Goal: Task Accomplishment & Management: Manage account settings

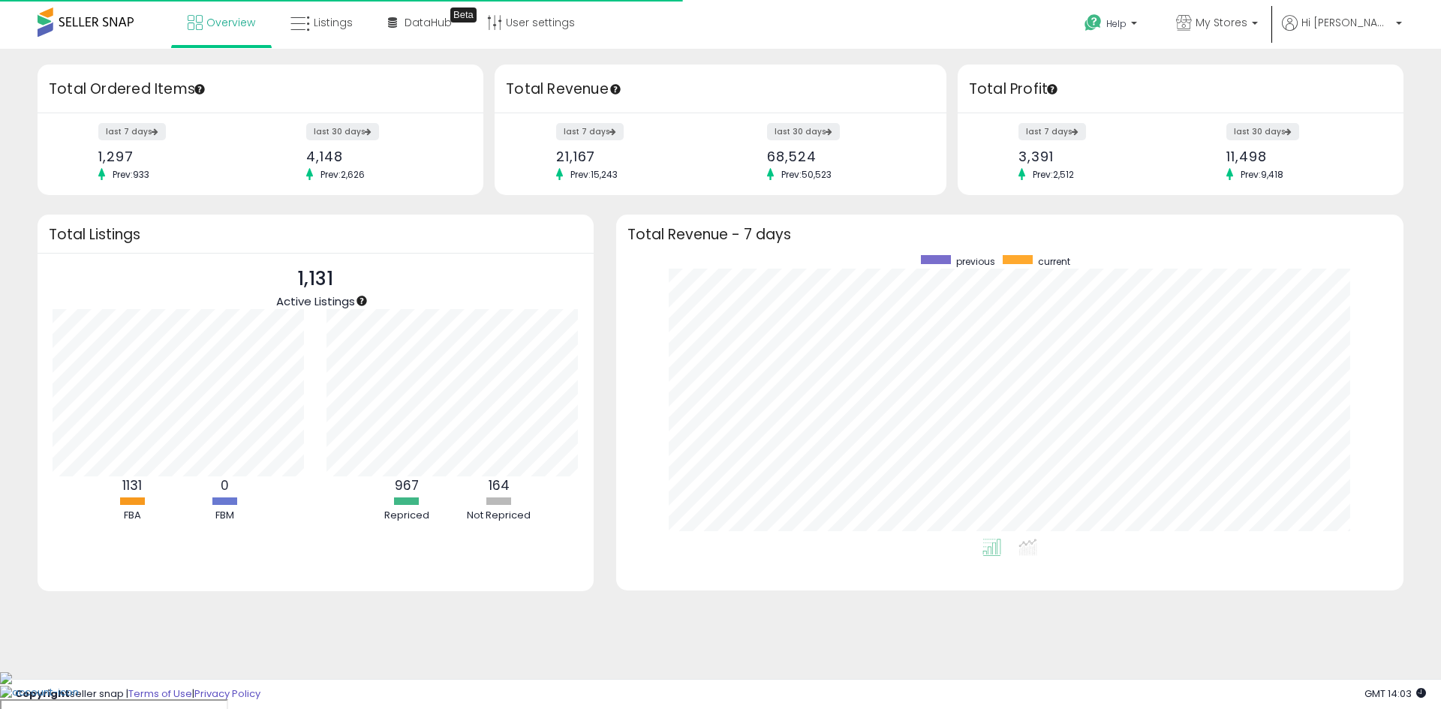
scroll to position [284, 757]
click at [573, 20] on link "User settings" at bounding box center [531, 22] width 110 height 45
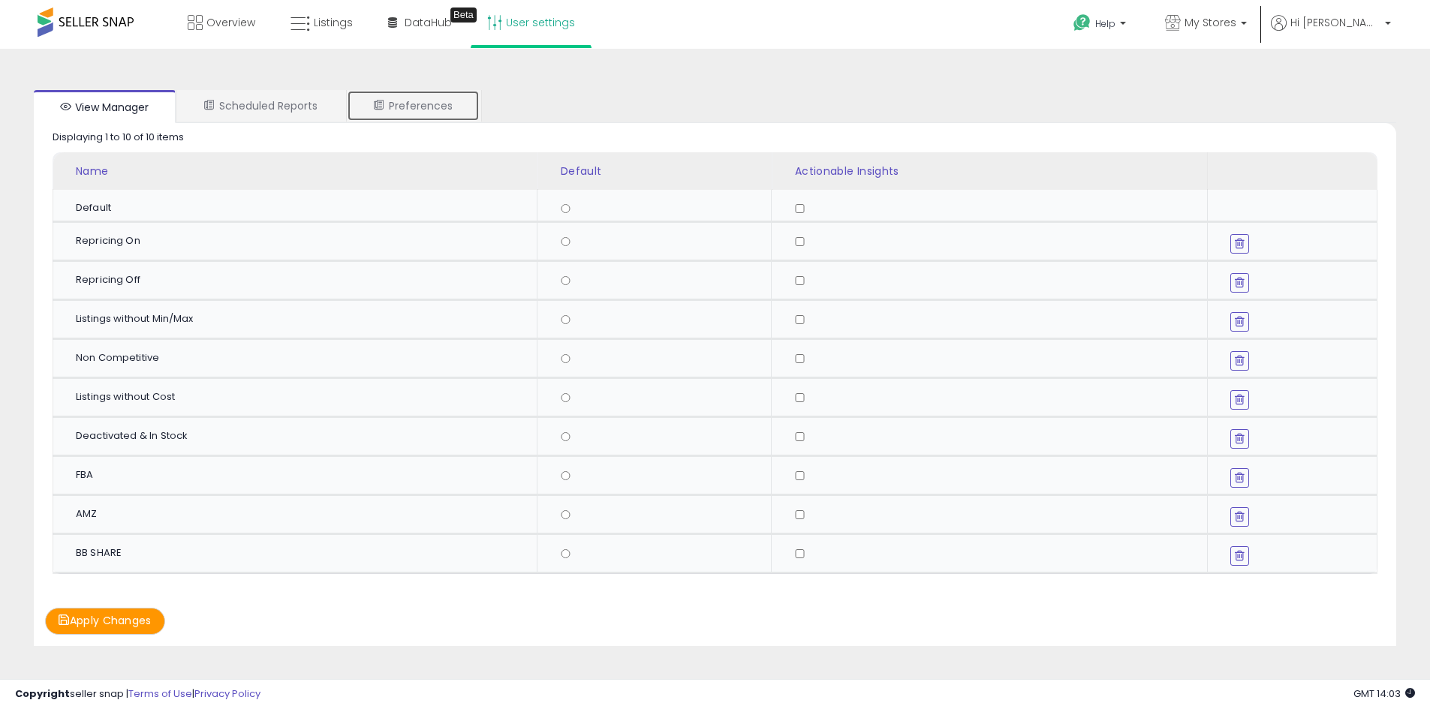
click at [430, 118] on link "Preferences" at bounding box center [413, 106] width 133 height 32
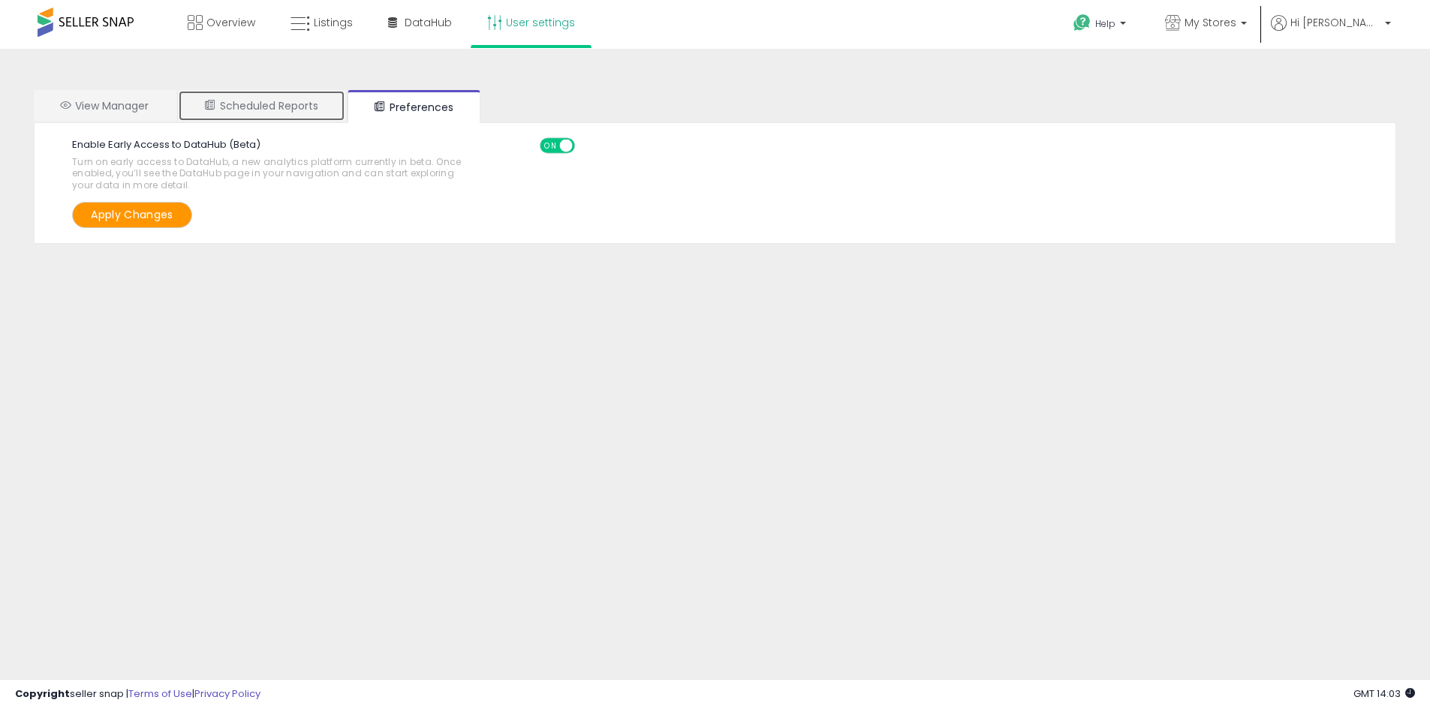
click at [260, 98] on link "Scheduled Reports" at bounding box center [261, 106] width 167 height 32
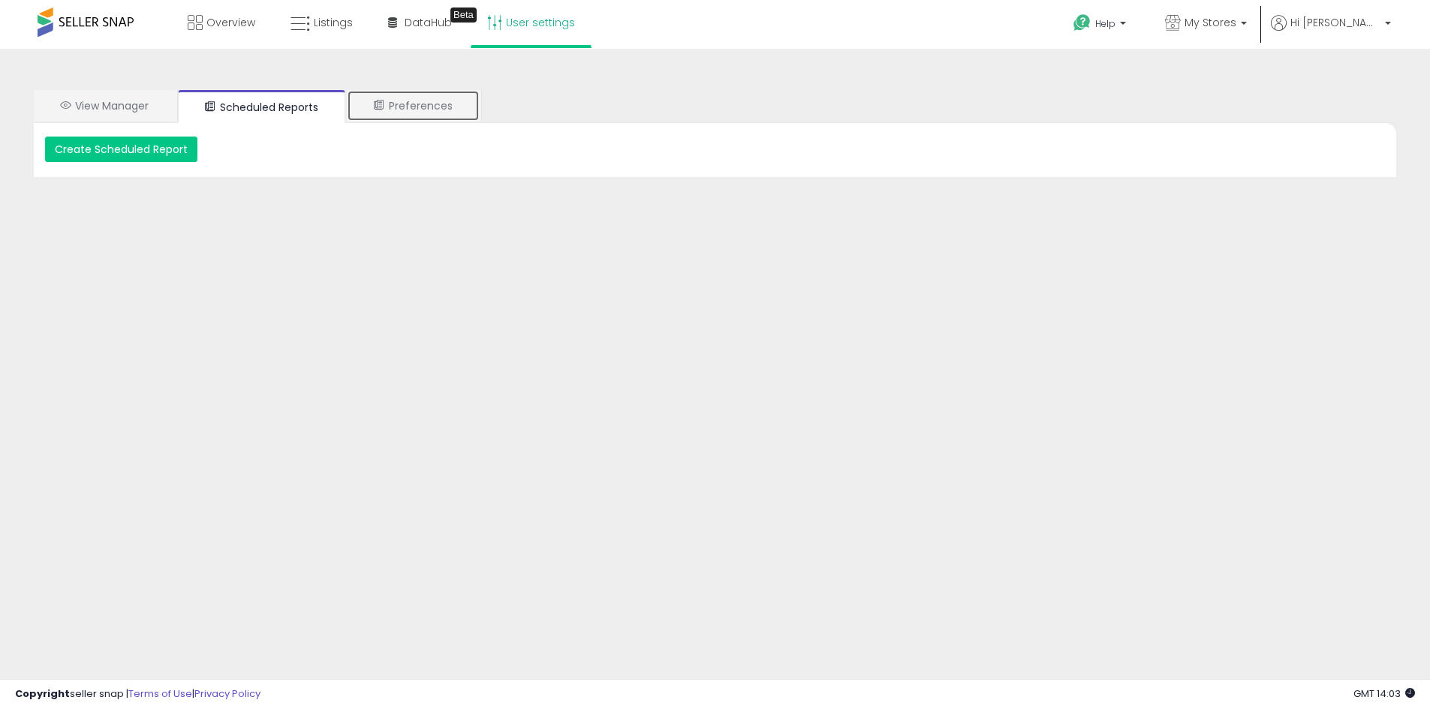
click at [460, 98] on link "Preferences" at bounding box center [413, 106] width 133 height 32
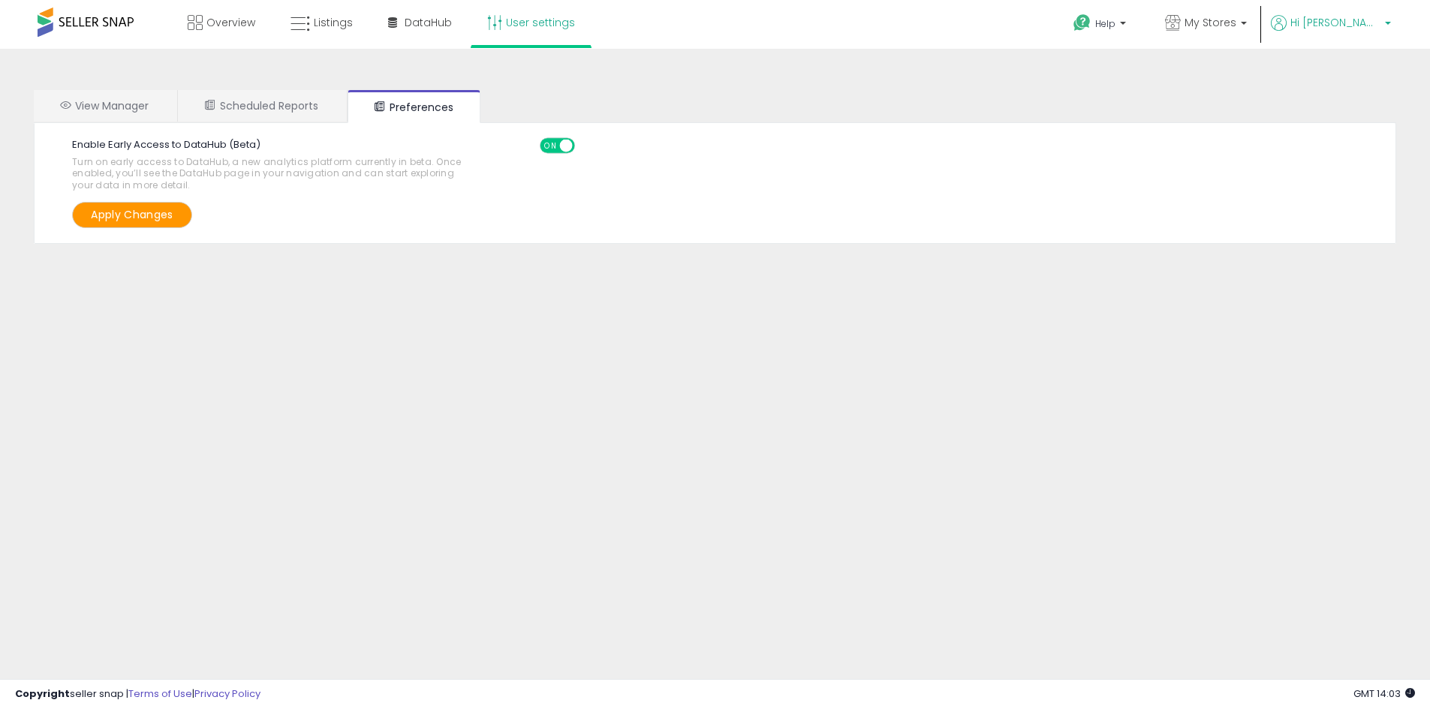
click at [1374, 38] on link "Hi [PERSON_NAME]" at bounding box center [1331, 32] width 120 height 34
click at [1371, 80] on link "Account" at bounding box center [1357, 80] width 40 height 14
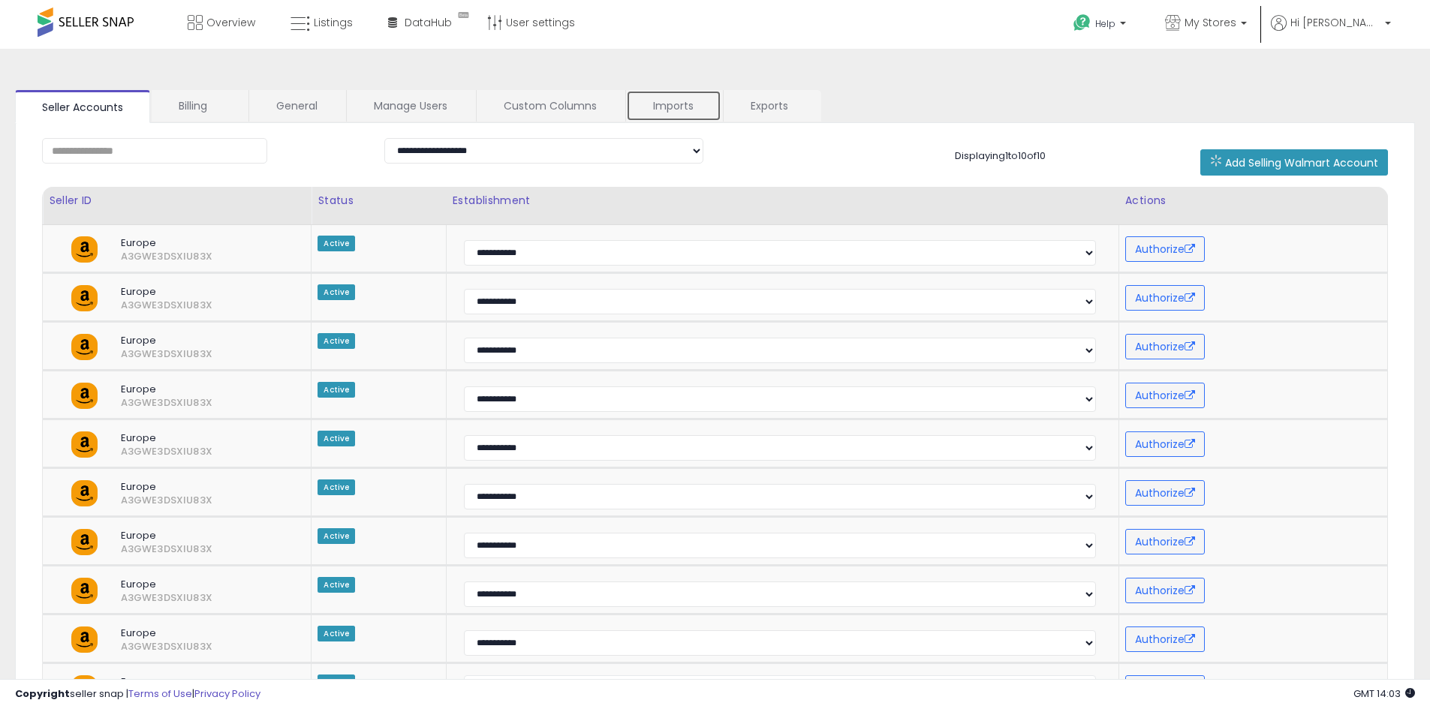
click at [712, 104] on link "Imports" at bounding box center [673, 106] width 95 height 32
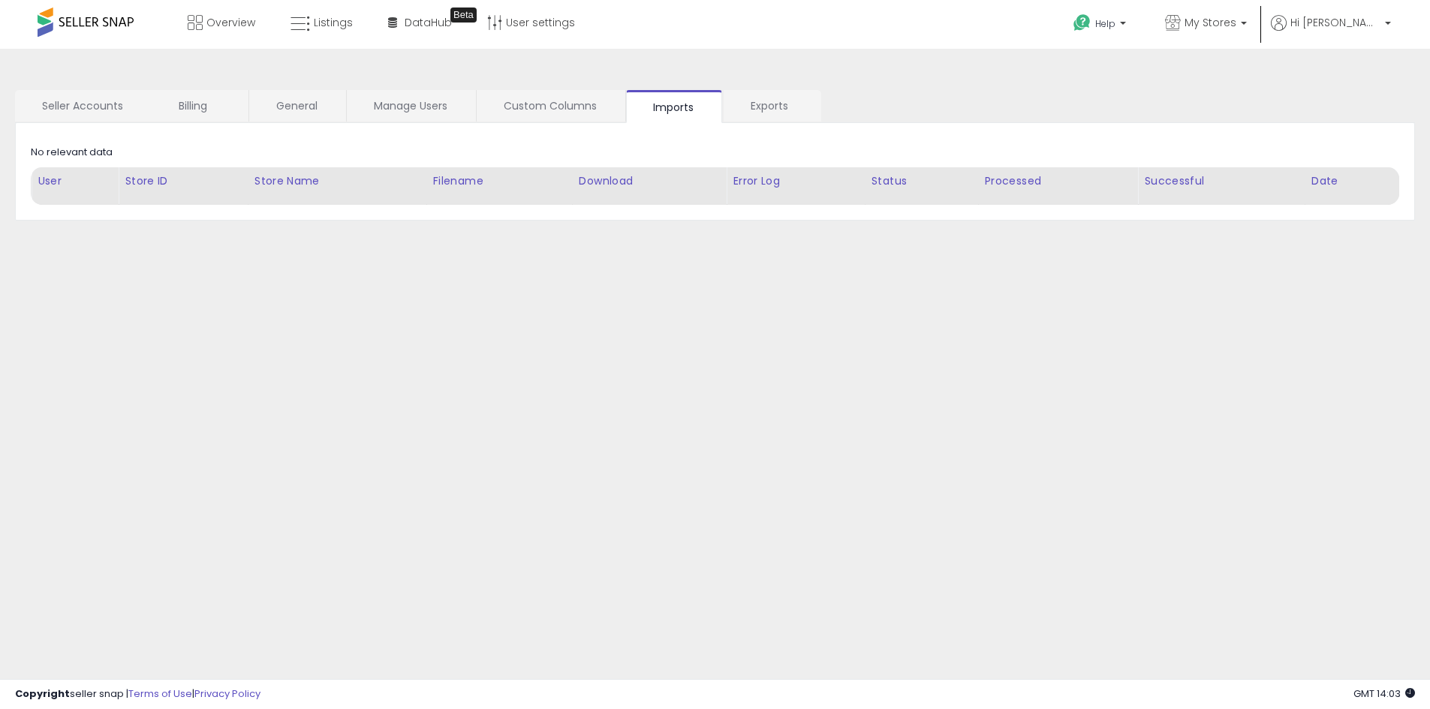
click at [730, 221] on div "Retrieving data.. No relevant data User Store ID Store Name Date" at bounding box center [715, 172] width 1400 height 98
click at [758, 111] on link "Exports" at bounding box center [772, 106] width 96 height 32
click at [528, 116] on link "Custom Columns" at bounding box center [550, 106] width 147 height 32
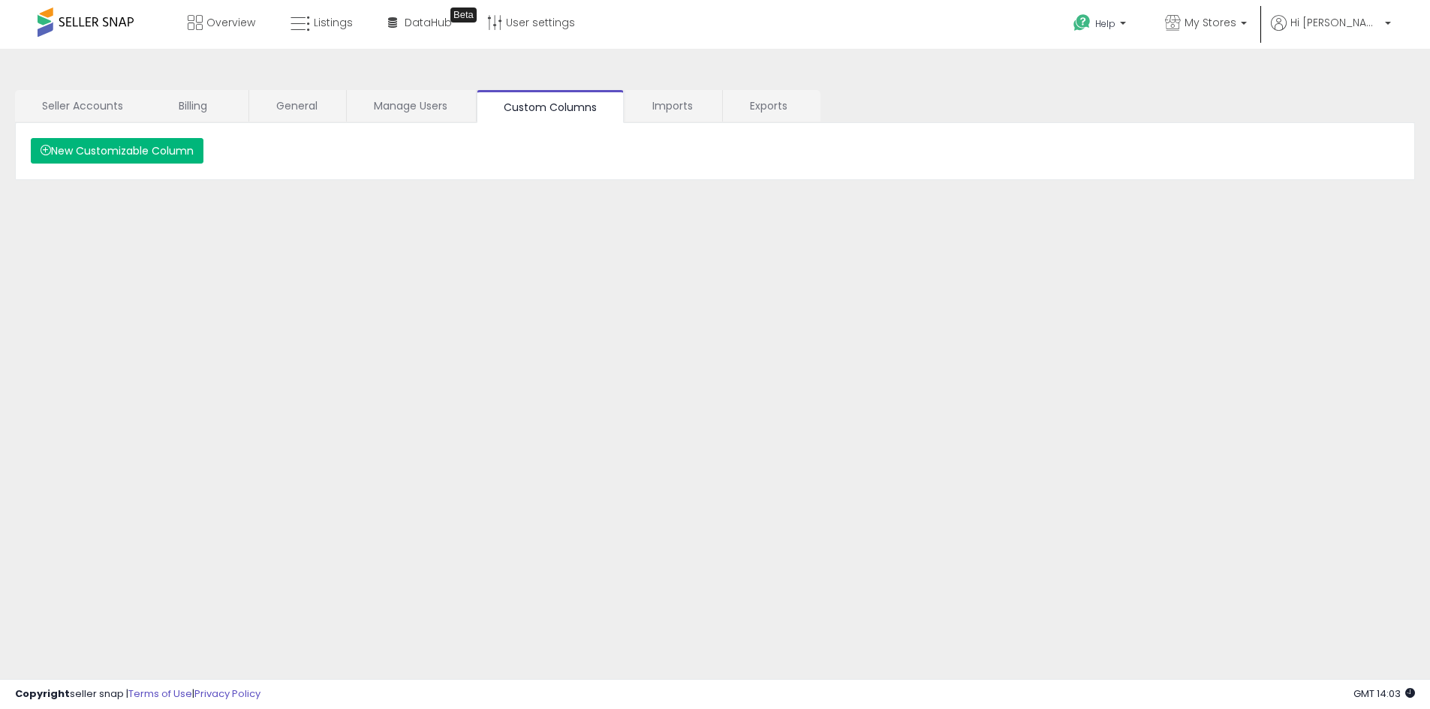
click at [158, 154] on button "New Customizable Column" at bounding box center [117, 151] width 173 height 26
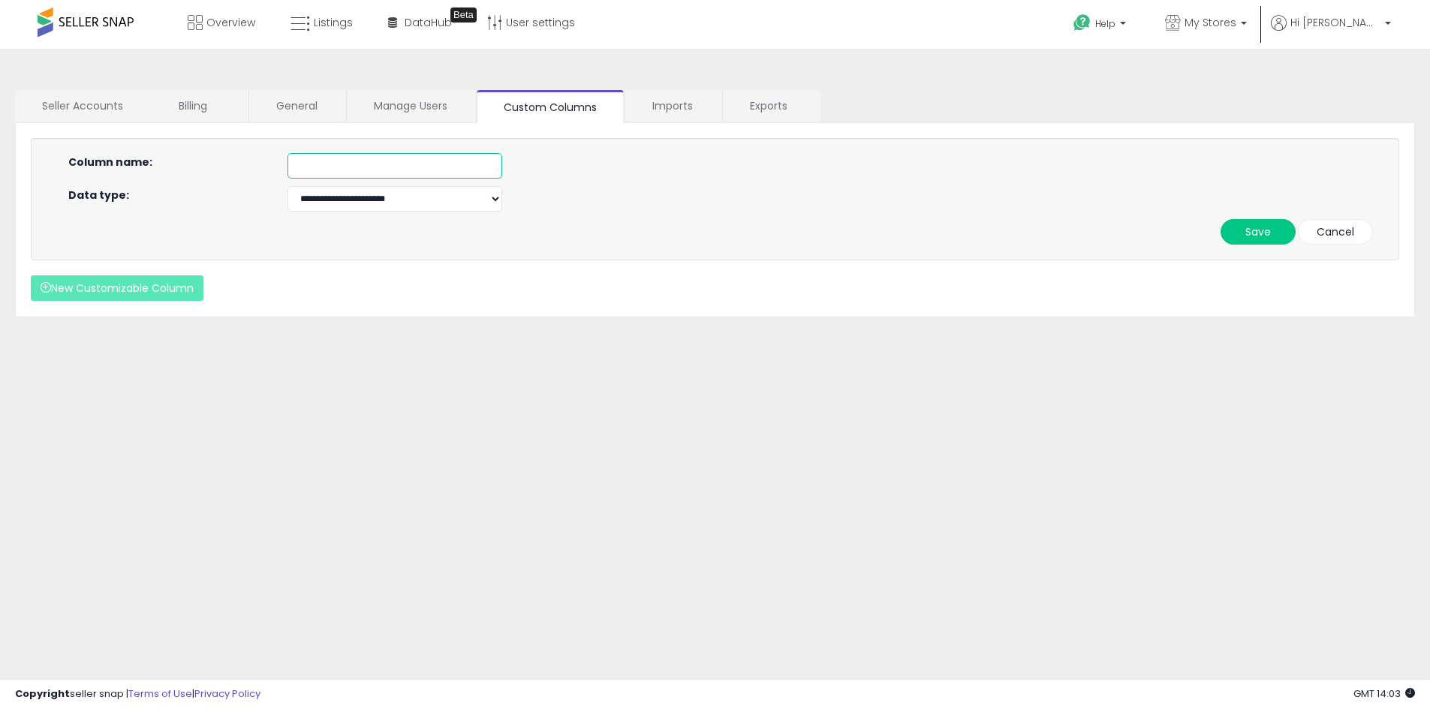
click at [414, 170] on input "text" at bounding box center [395, 166] width 215 height 26
click at [399, 206] on select "**********" at bounding box center [395, 199] width 215 height 26
select select "*******"
click at [288, 186] on select "**********" at bounding box center [395, 199] width 215 height 26
click at [348, 155] on input "text" at bounding box center [395, 166] width 215 height 26
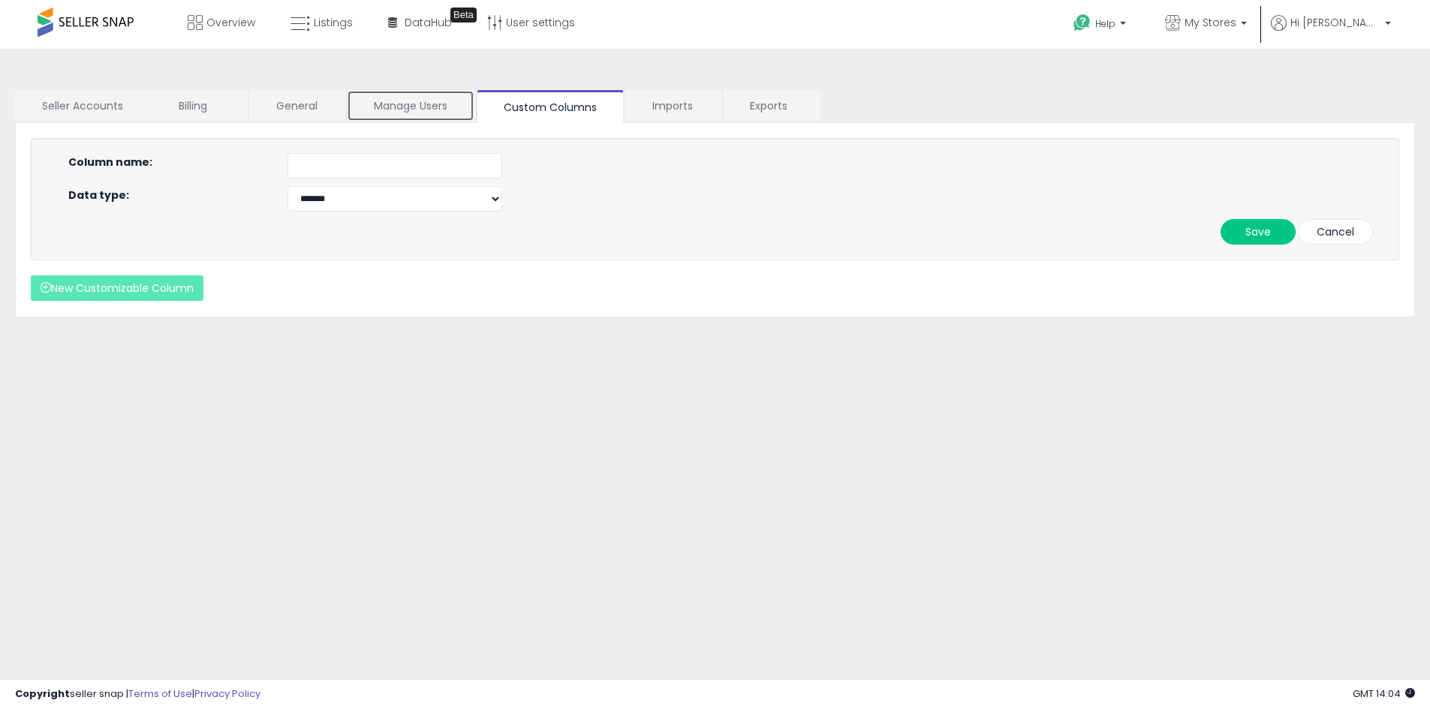
click at [448, 115] on link "Manage Users" at bounding box center [411, 106] width 128 height 32
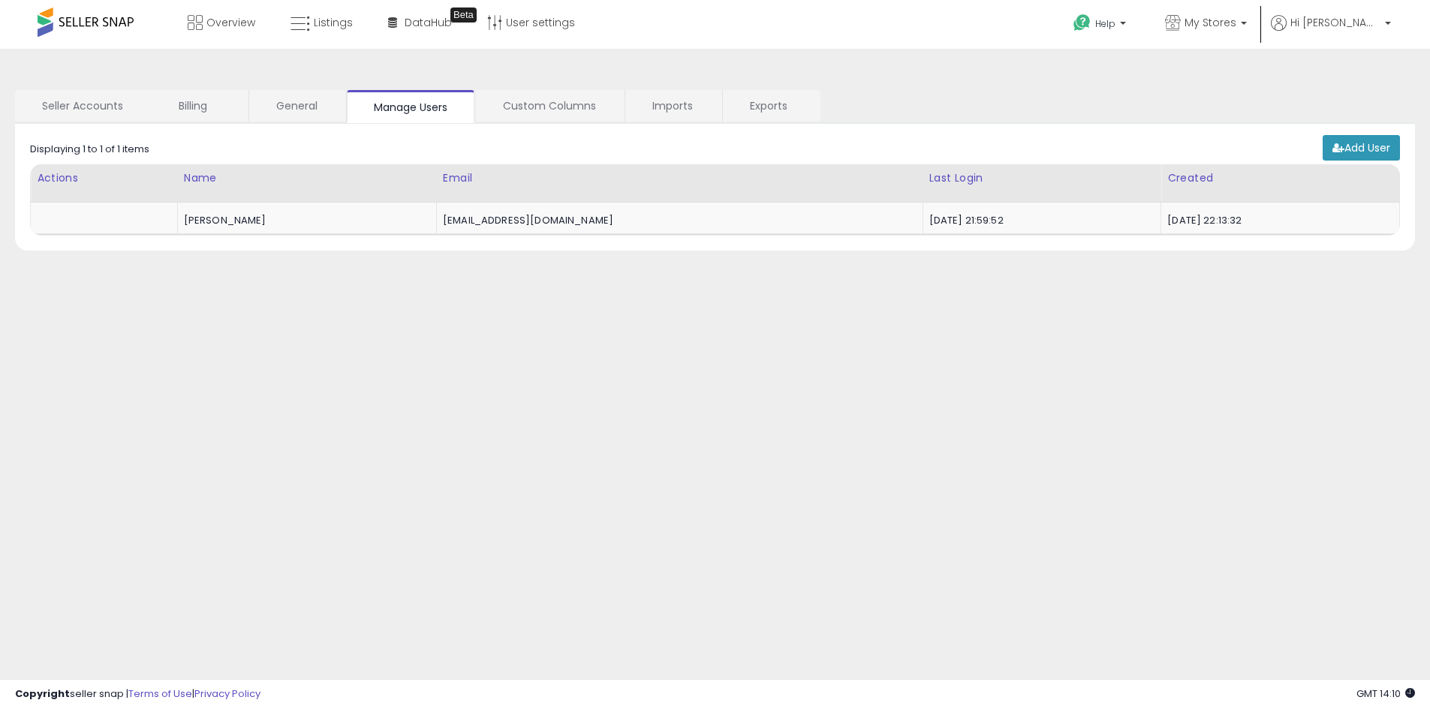
click at [547, 137] on div "Displaying 1 to 1 of 1 items Actions Name 1" at bounding box center [715, 185] width 1370 height 101
click at [556, 116] on link "Custom Columns" at bounding box center [549, 106] width 147 height 32
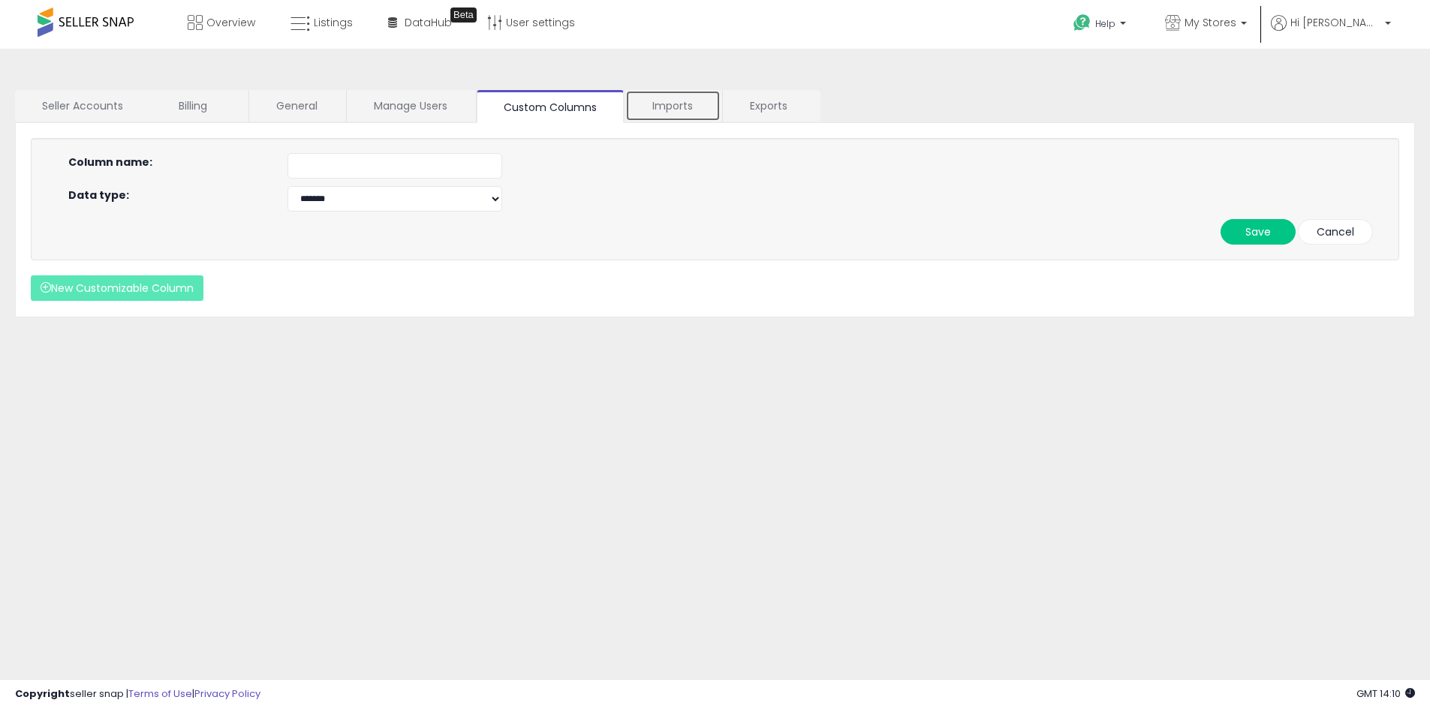
click at [658, 105] on link "Imports" at bounding box center [672, 106] width 95 height 32
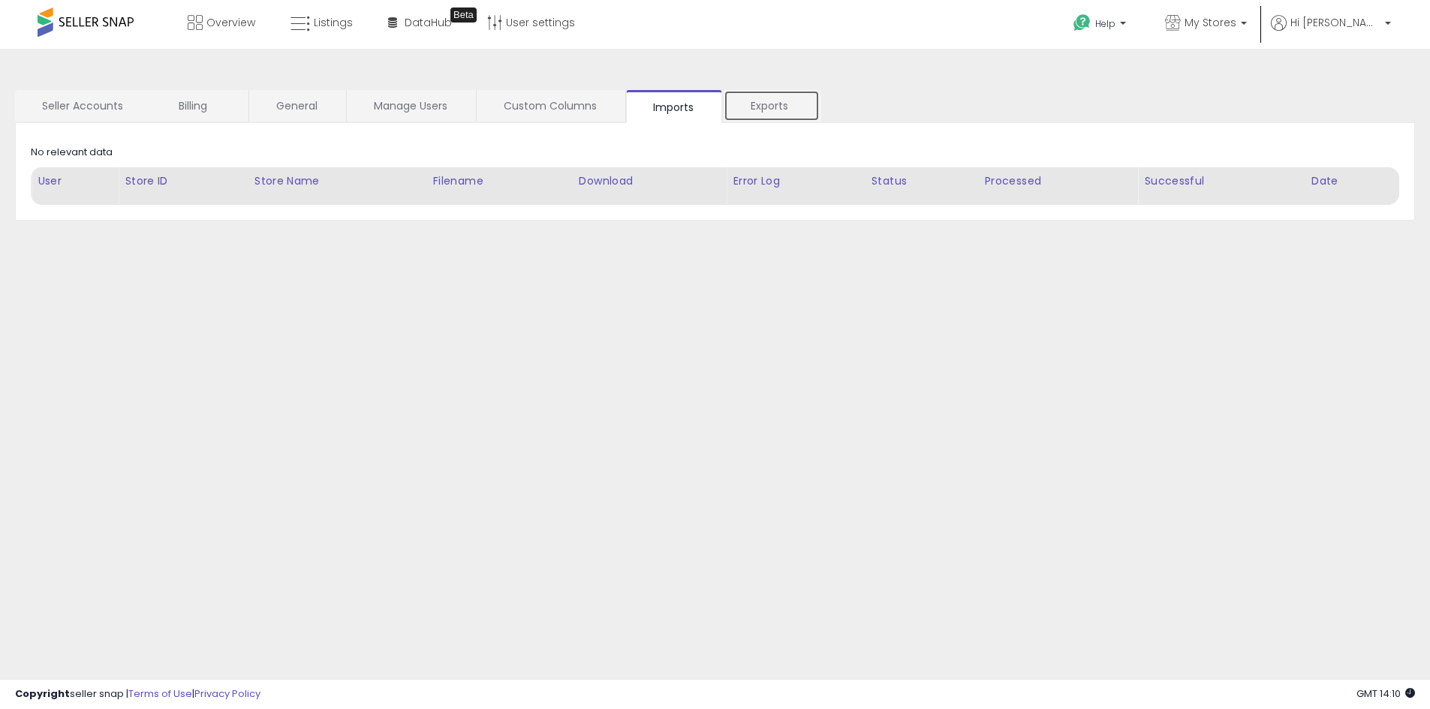
click at [780, 102] on link "Exports" at bounding box center [772, 106] width 96 height 32
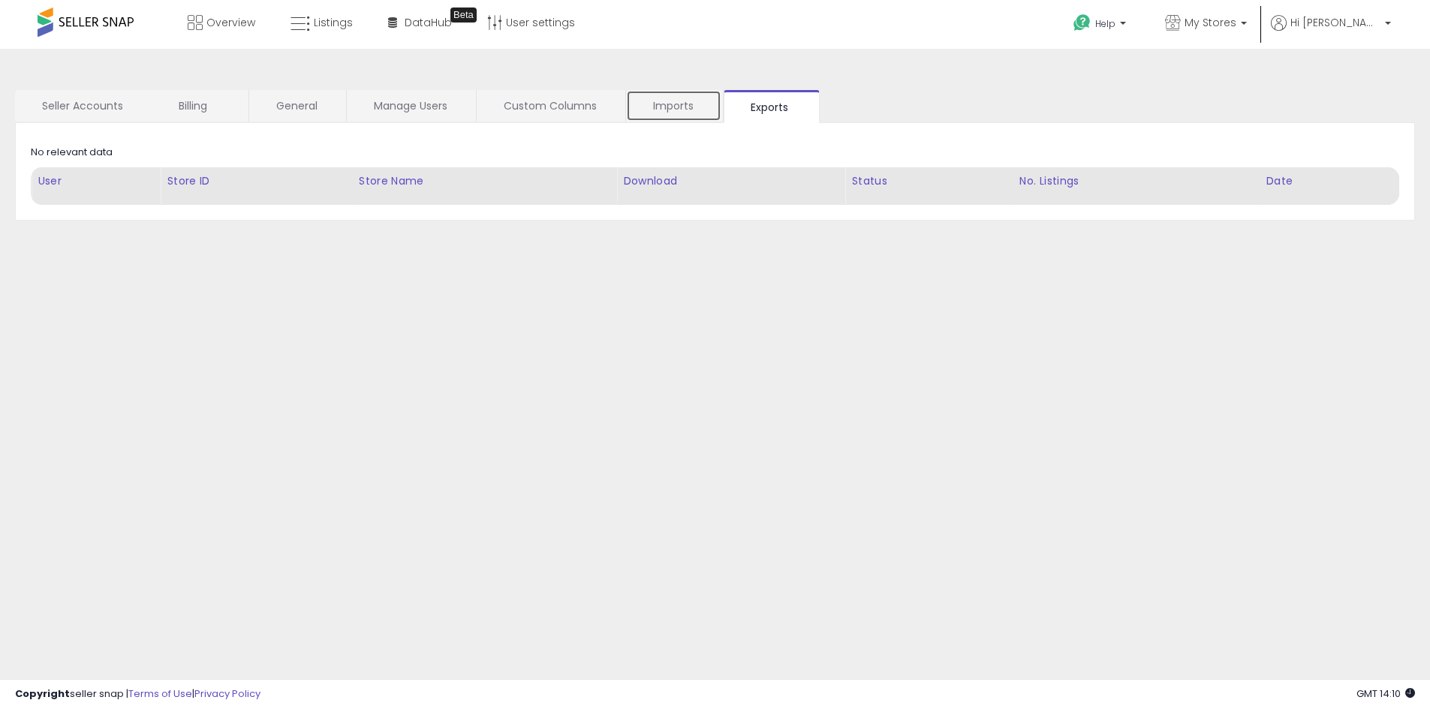
click at [664, 104] on link "Imports" at bounding box center [673, 106] width 95 height 32
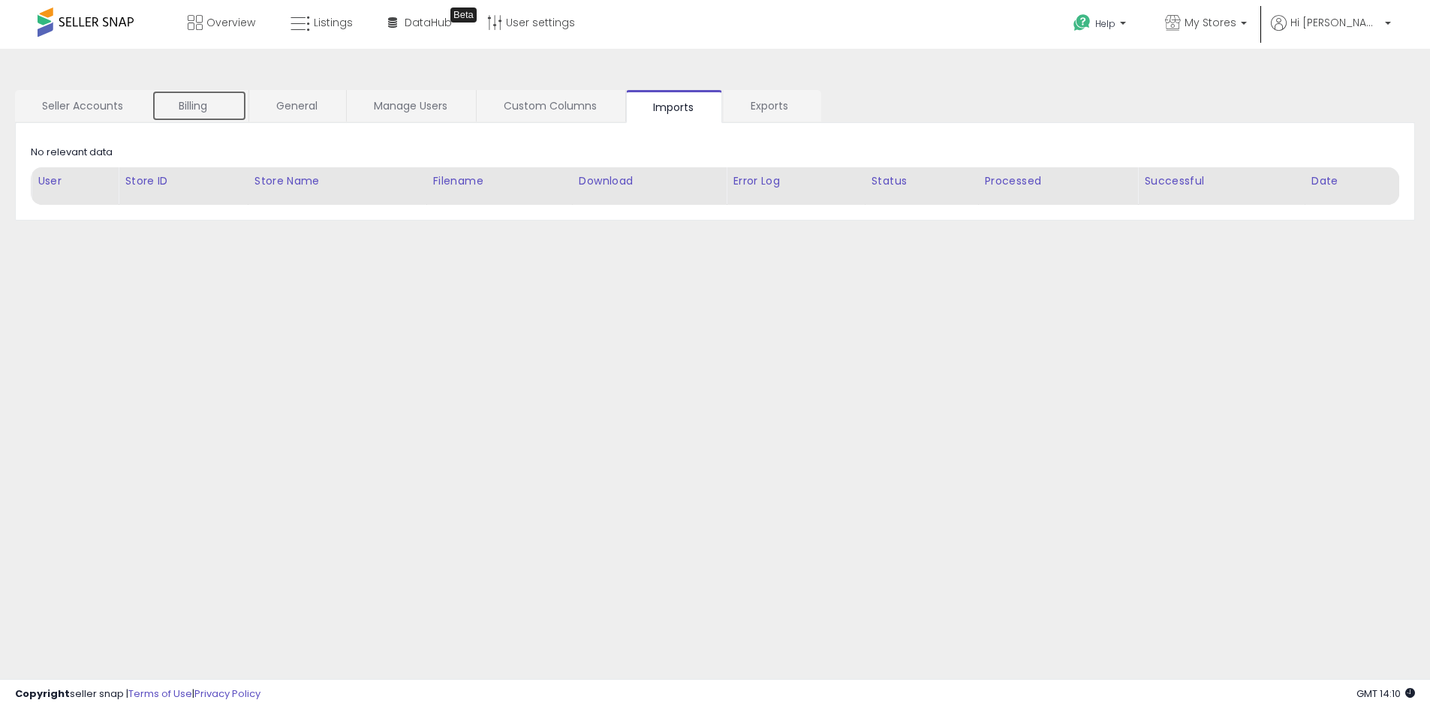
click at [236, 116] on link "Billing" at bounding box center [199, 106] width 95 height 32
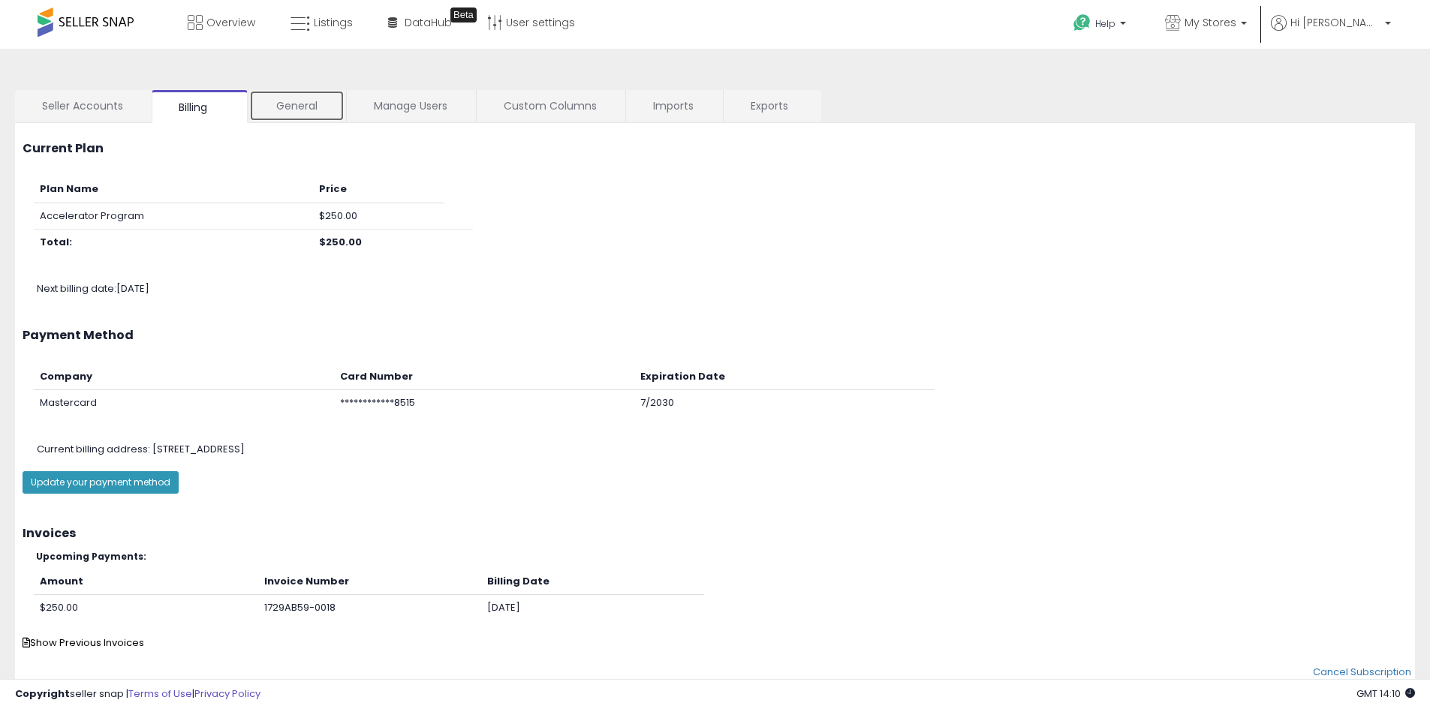
click at [306, 115] on link "General" at bounding box center [296, 106] width 95 height 32
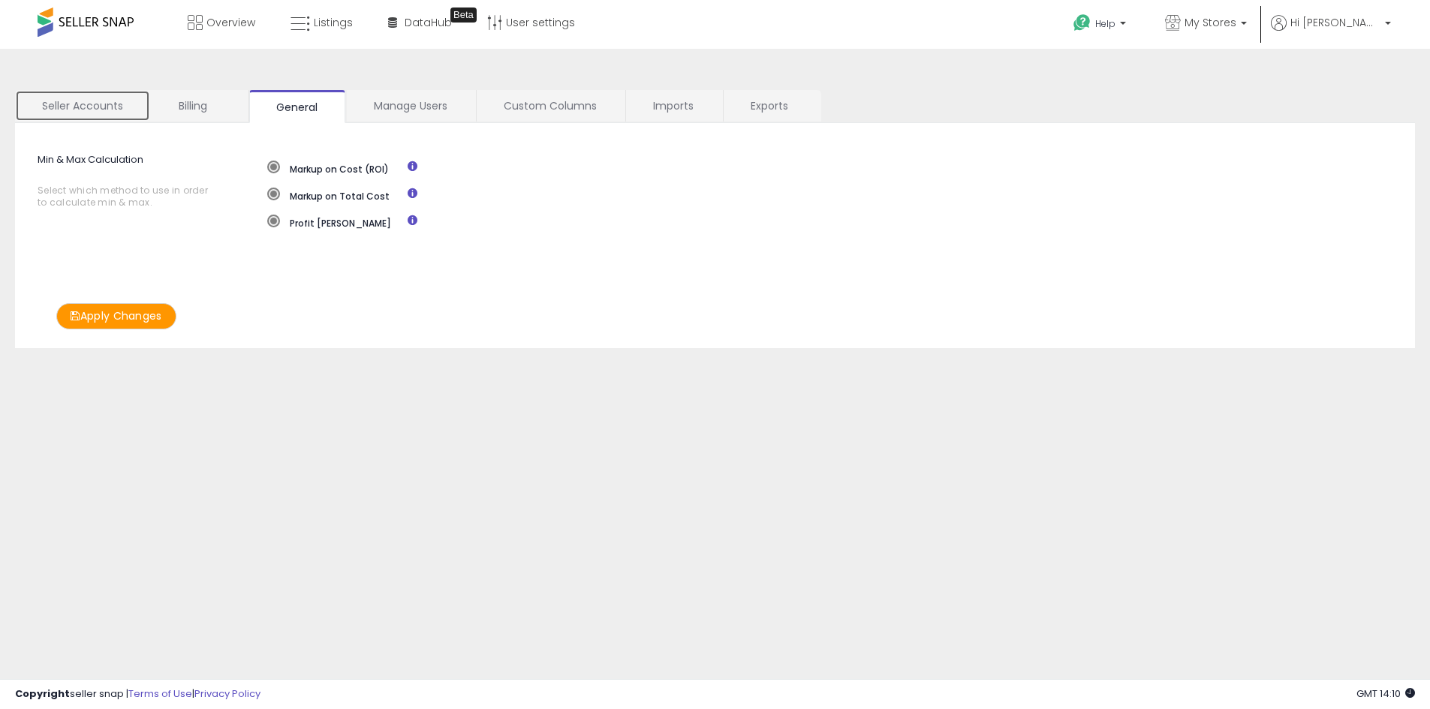
click at [83, 94] on link "Seller Accounts" at bounding box center [82, 106] width 135 height 32
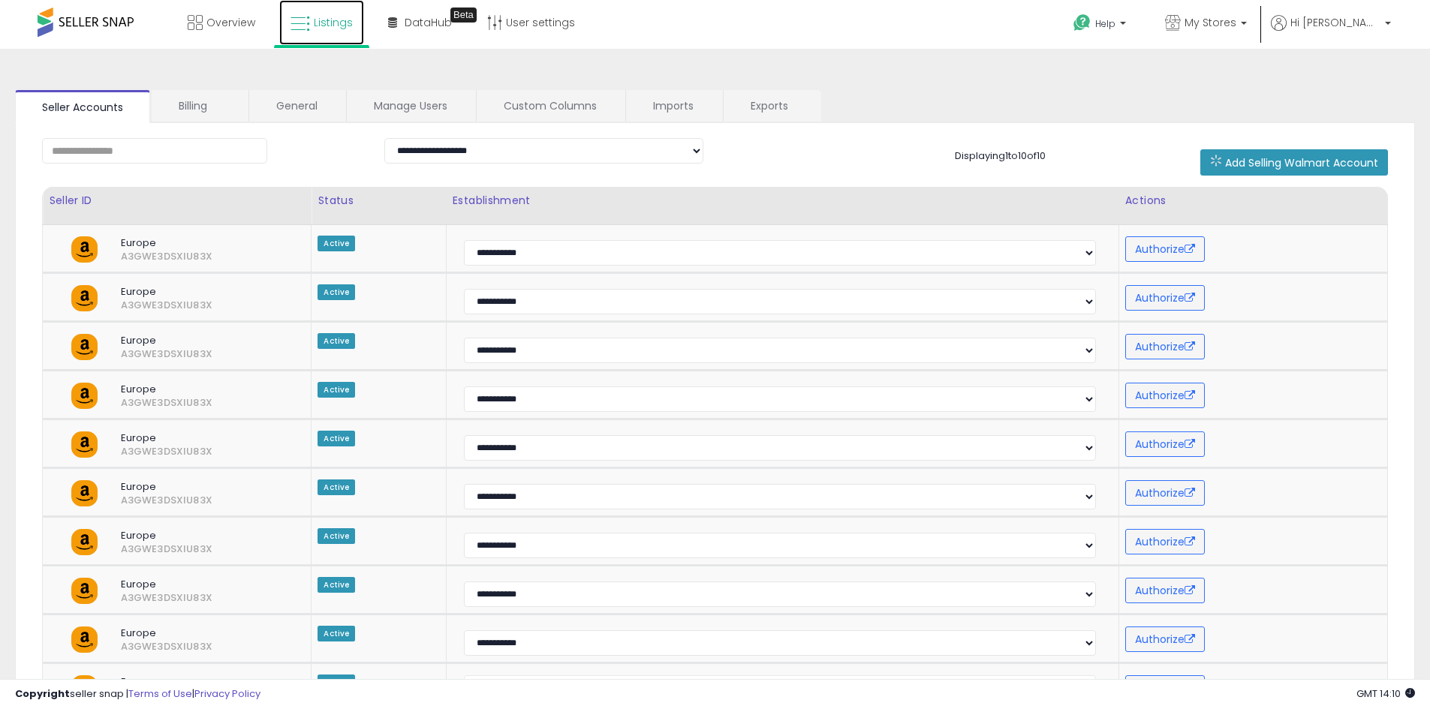
click at [317, 17] on span "Listings" at bounding box center [333, 22] width 39 height 15
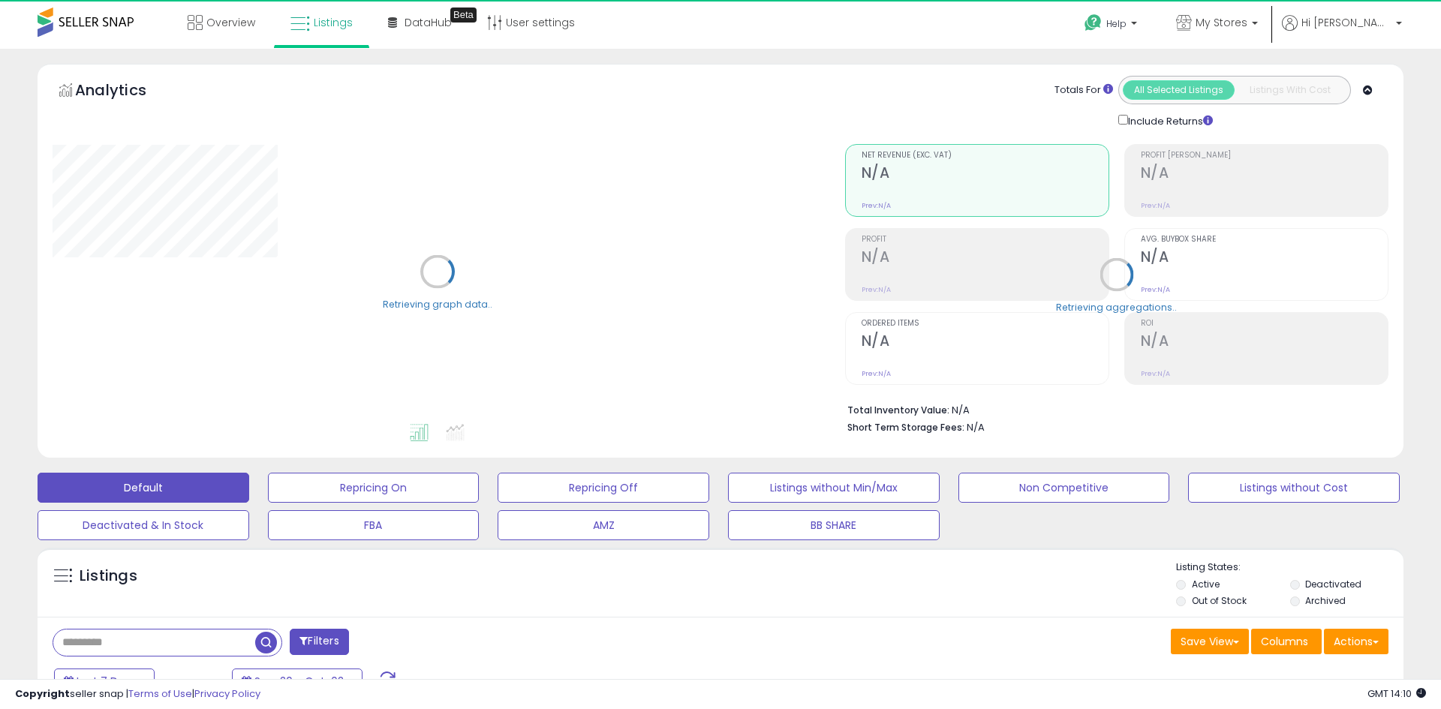
select select "**"
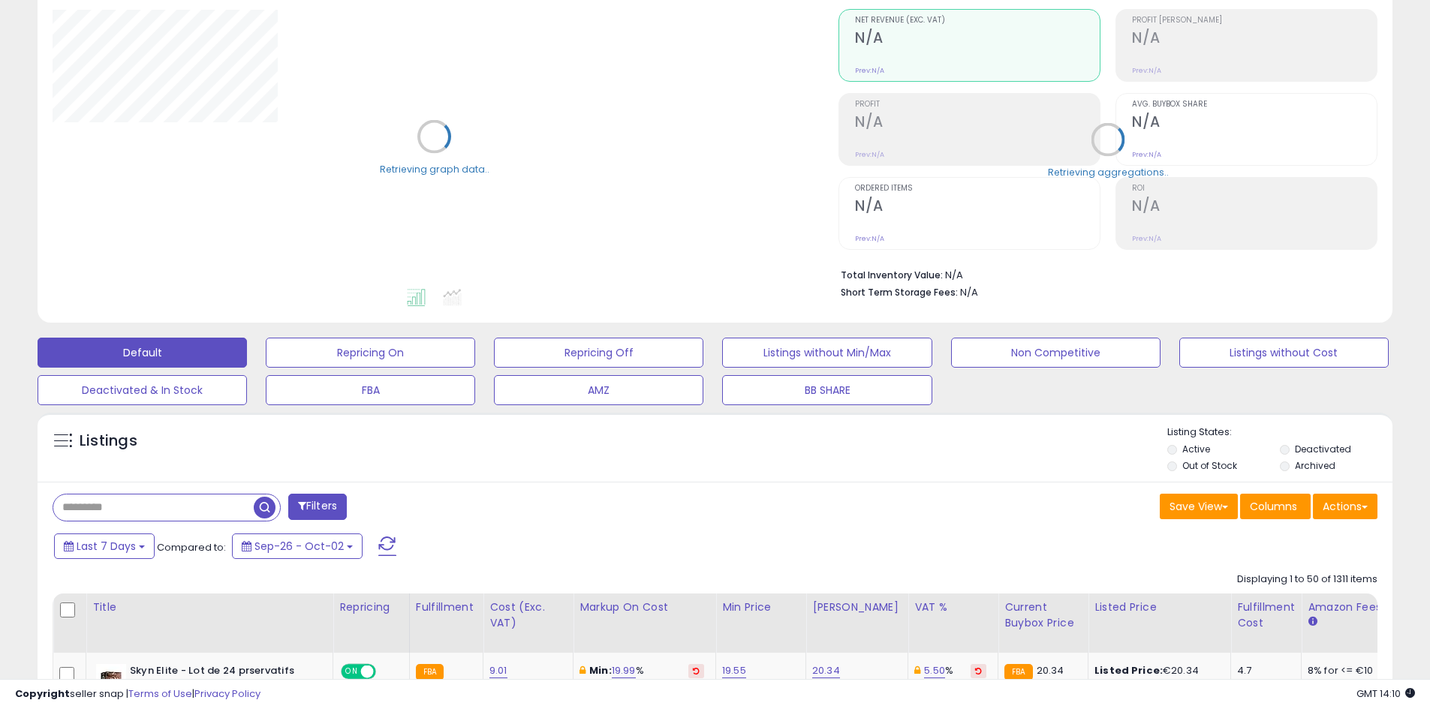
scroll to position [225, 0]
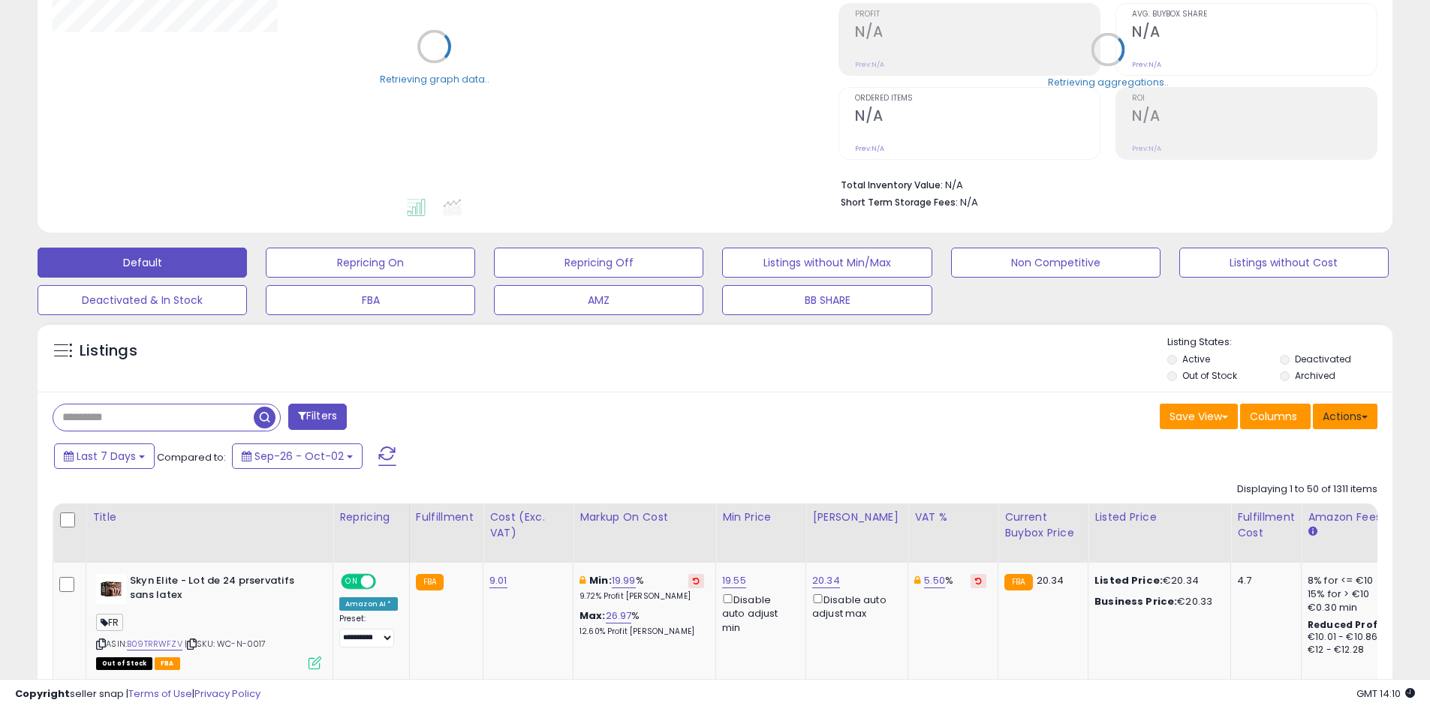
click at [1364, 425] on button "Actions" at bounding box center [1345, 417] width 65 height 26
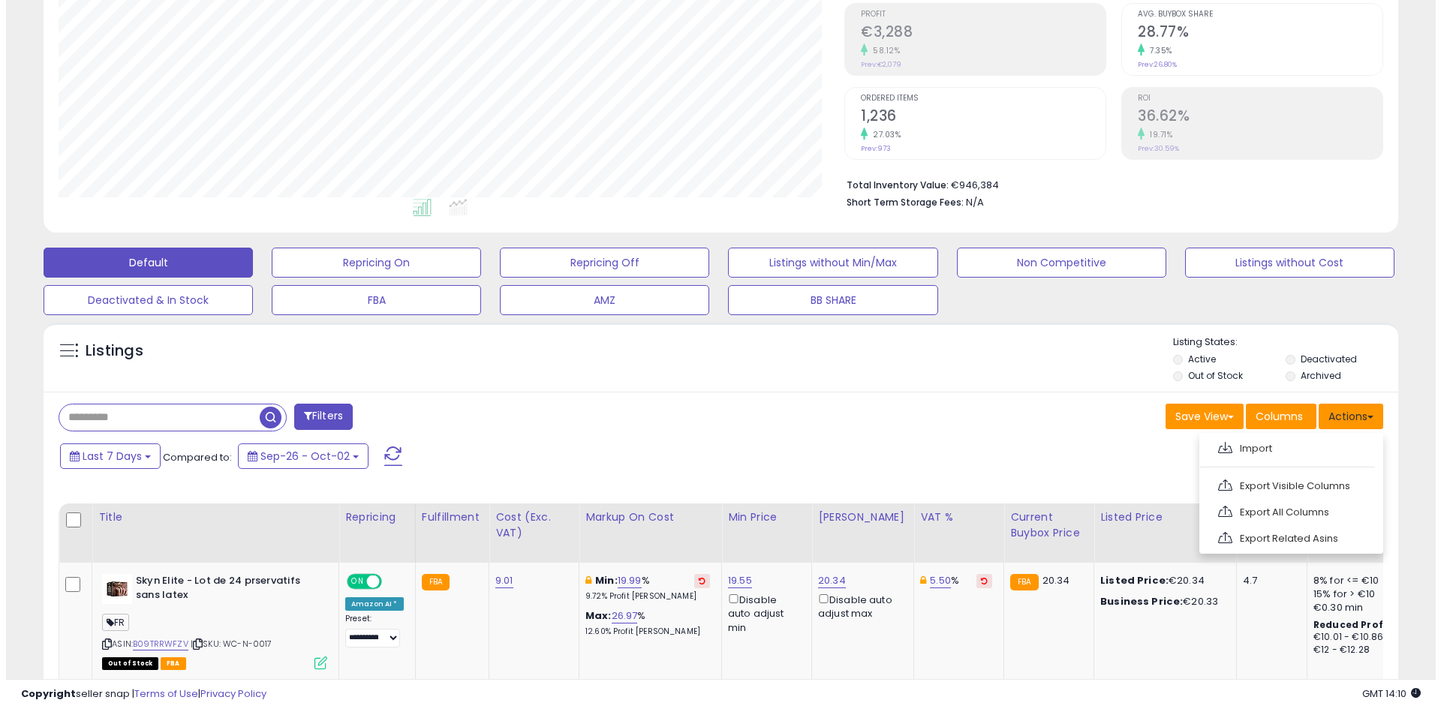
scroll to position [308, 786]
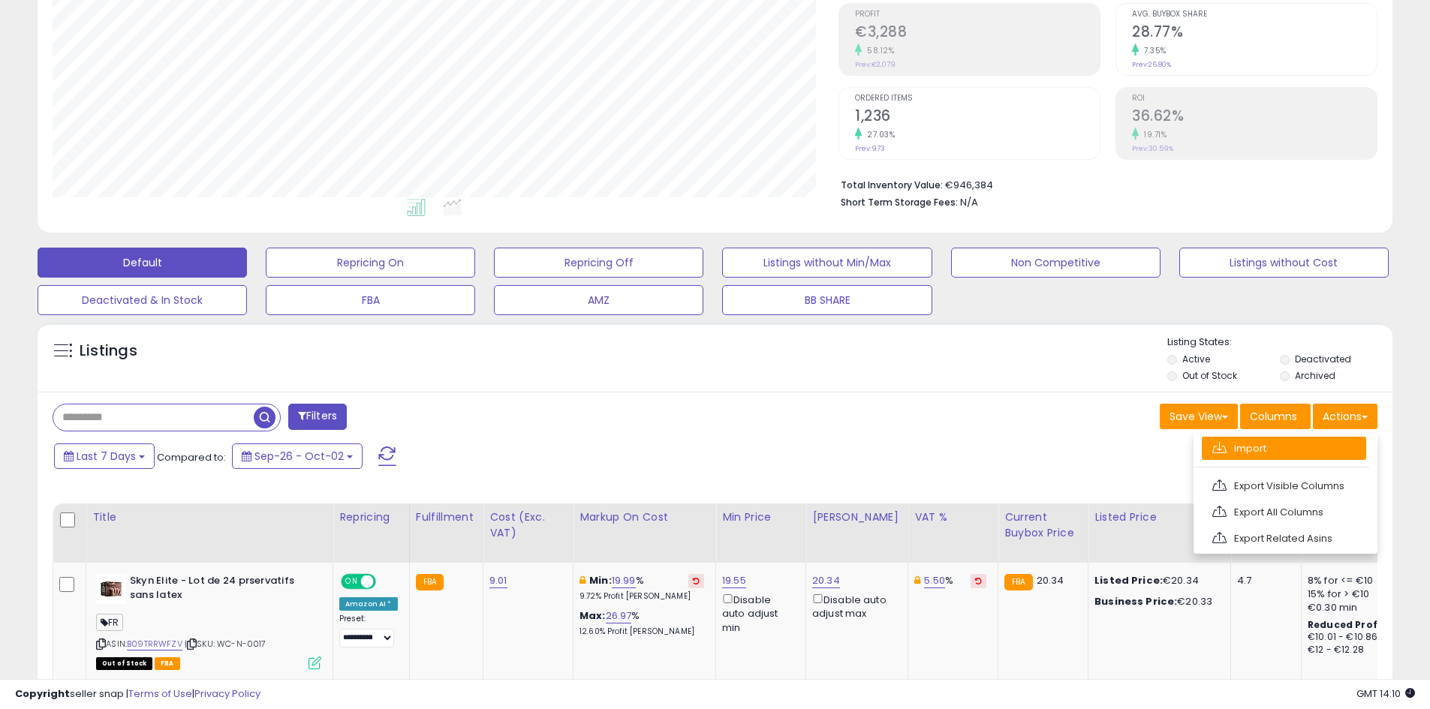
click at [1317, 437] on link "Import" at bounding box center [1284, 448] width 164 height 23
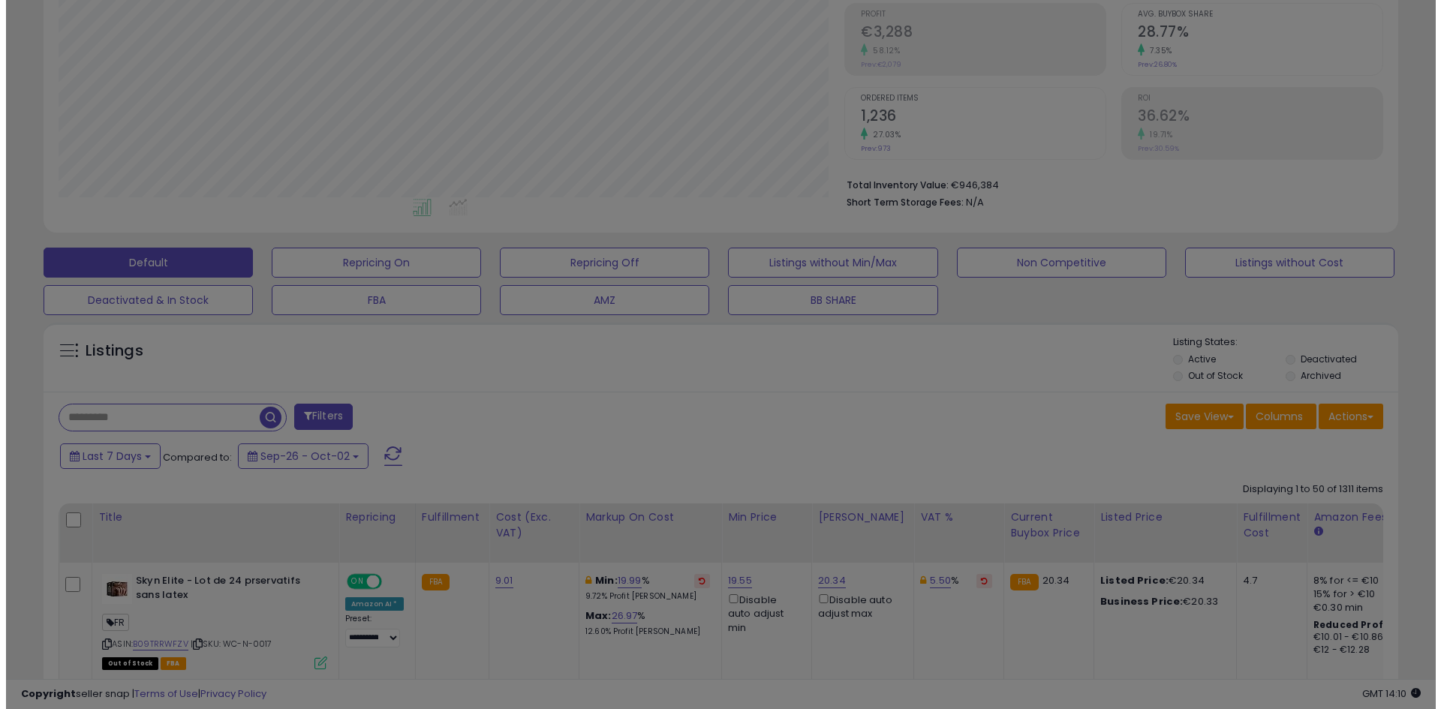
scroll to position [308, 793]
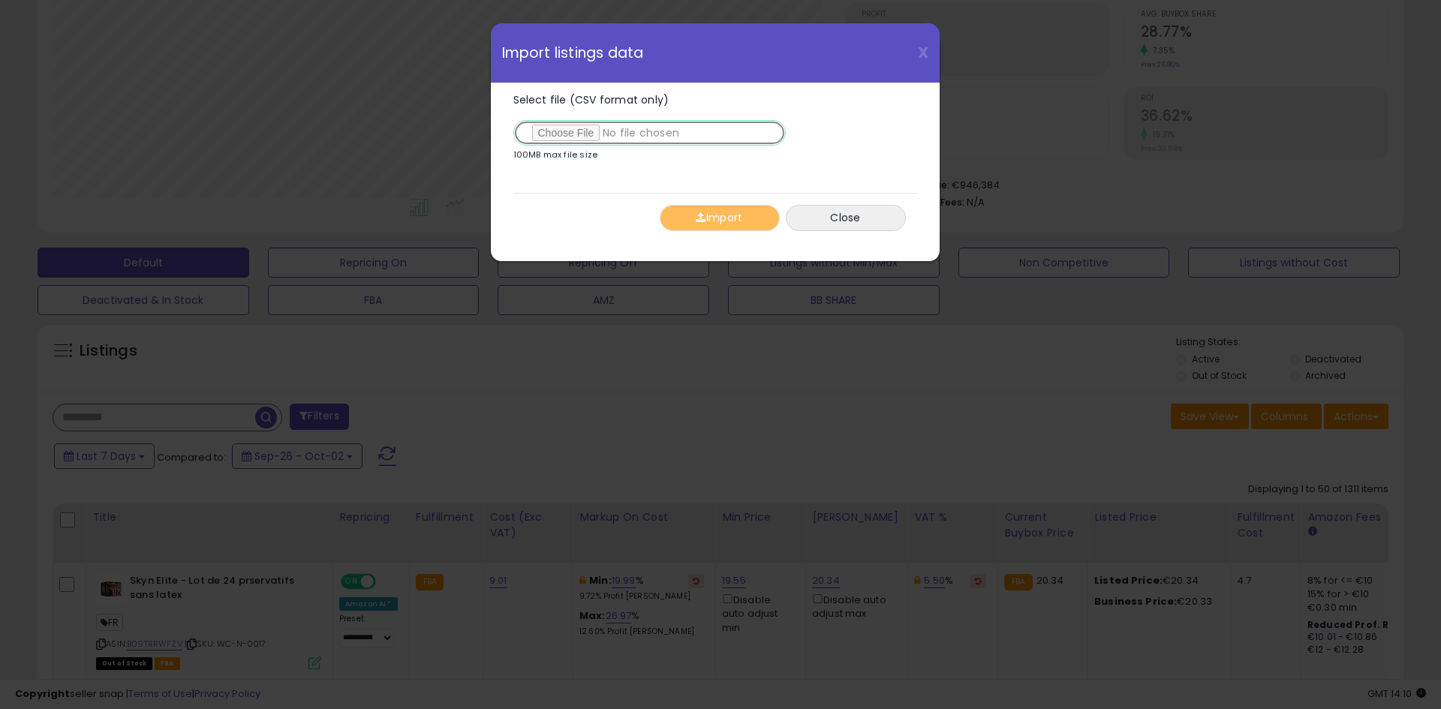
click at [585, 134] on input "Select file (CSV format only)" at bounding box center [649, 133] width 272 height 26
click at [814, 220] on button "Close" at bounding box center [846, 218] width 120 height 26
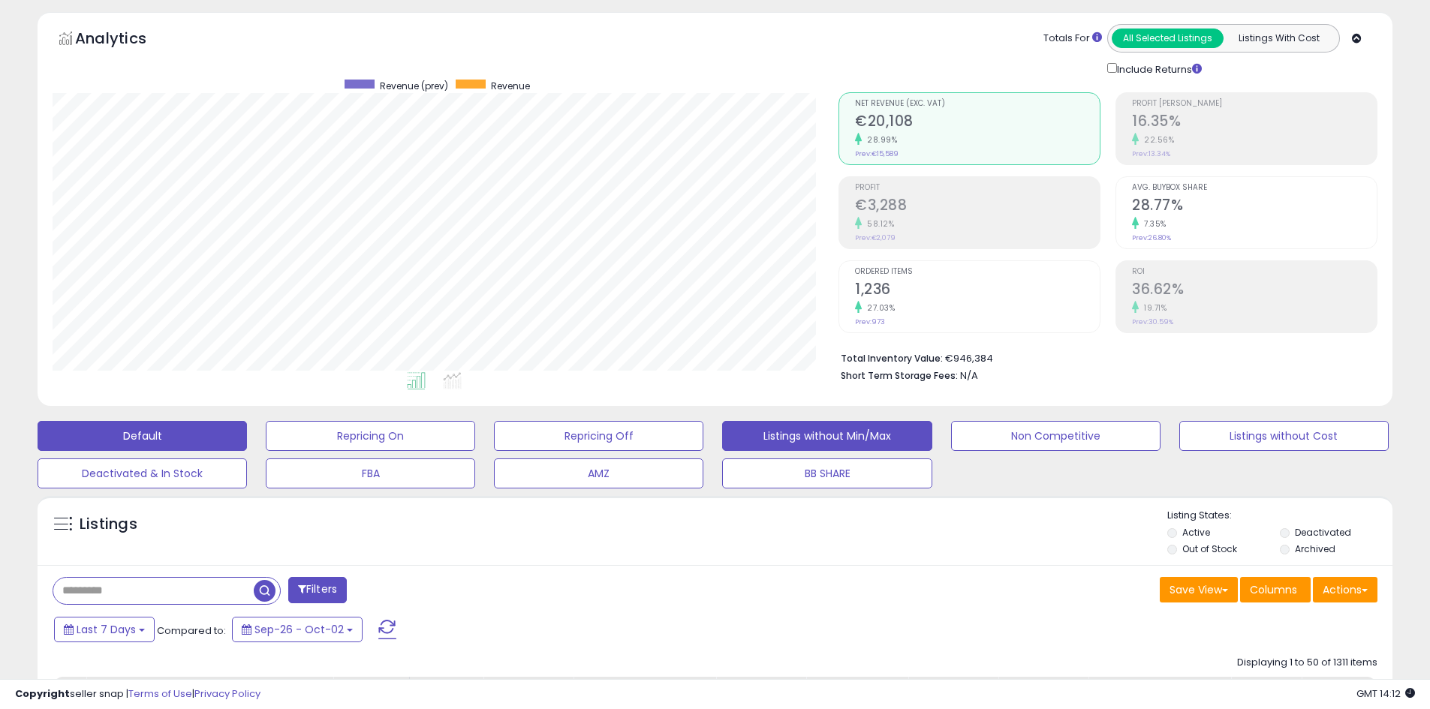
scroll to position [0, 0]
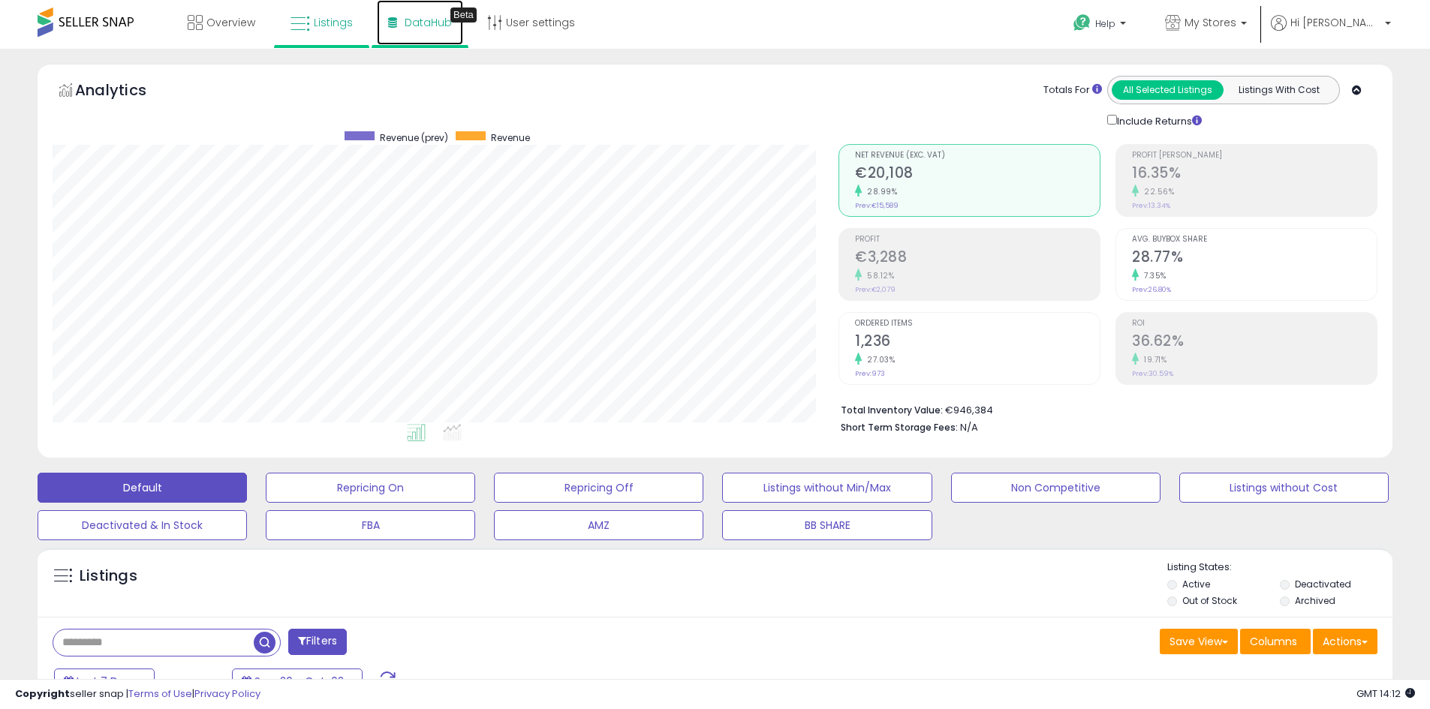
click at [437, 26] on span "DataHub" at bounding box center [428, 22] width 47 height 15
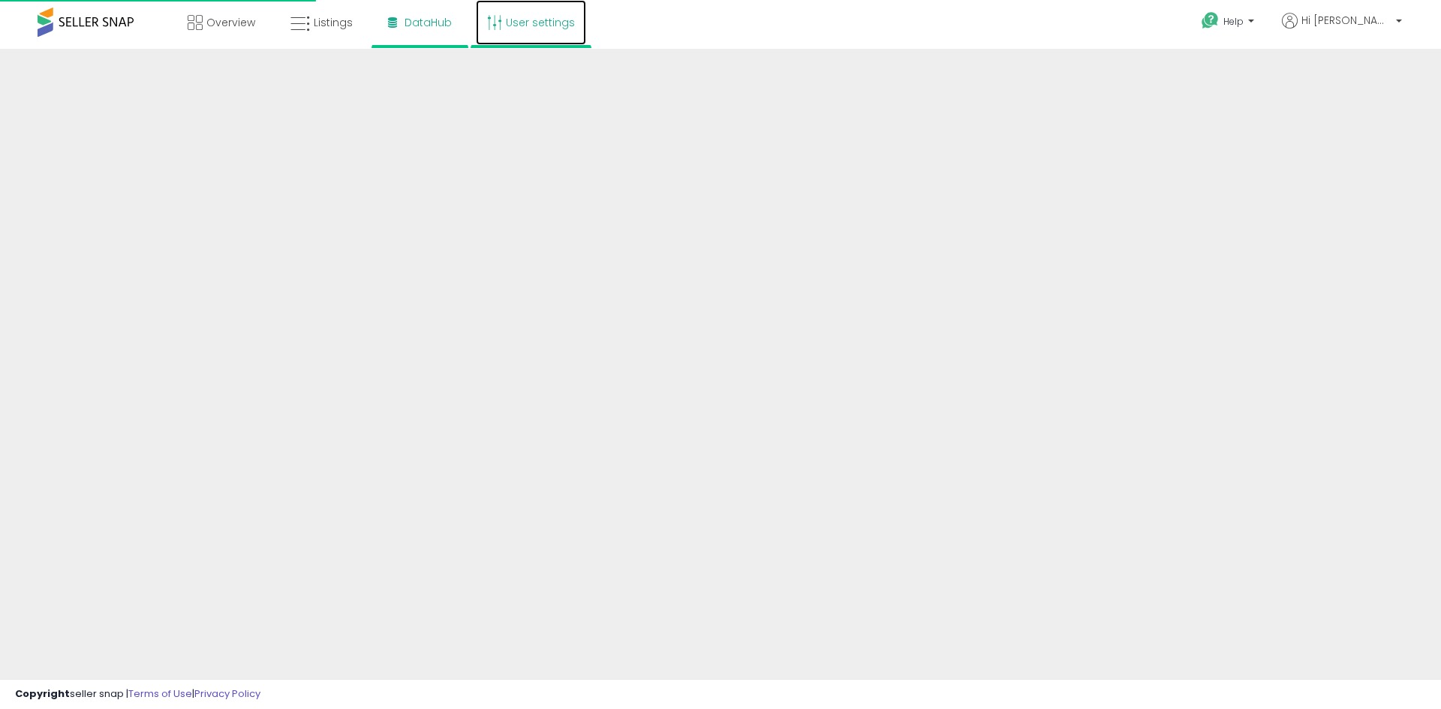
click at [537, 30] on link "User settings" at bounding box center [531, 22] width 110 height 45
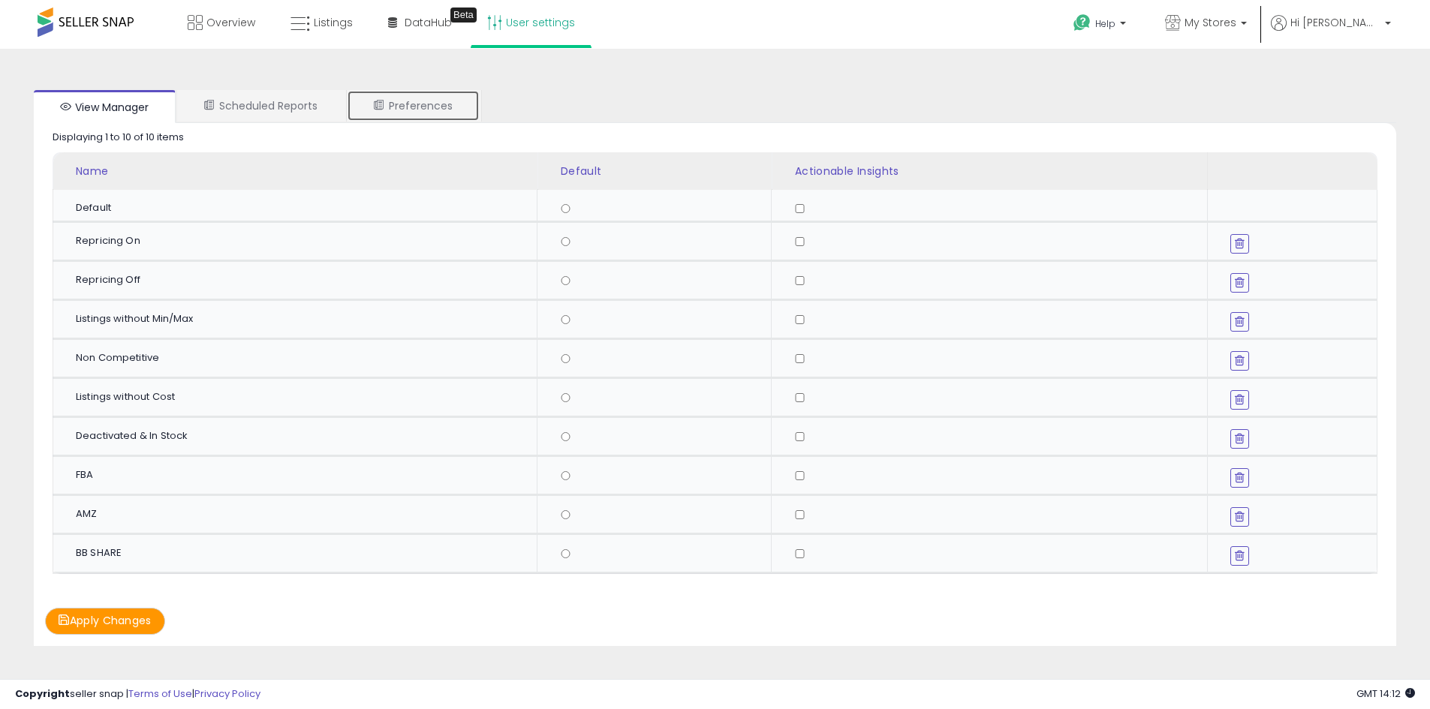
click at [364, 101] on link "Preferences" at bounding box center [413, 106] width 133 height 32
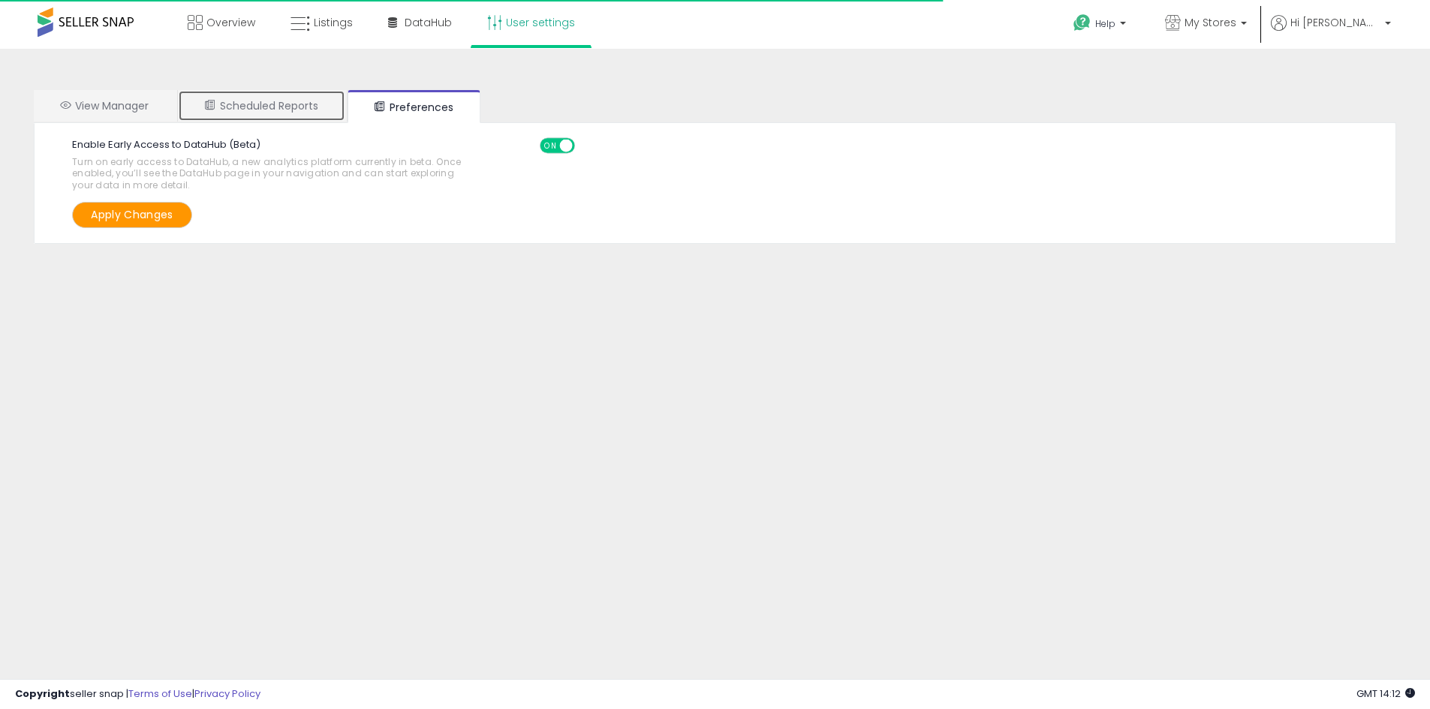
click at [330, 105] on link "Scheduled Reports" at bounding box center [261, 106] width 167 height 32
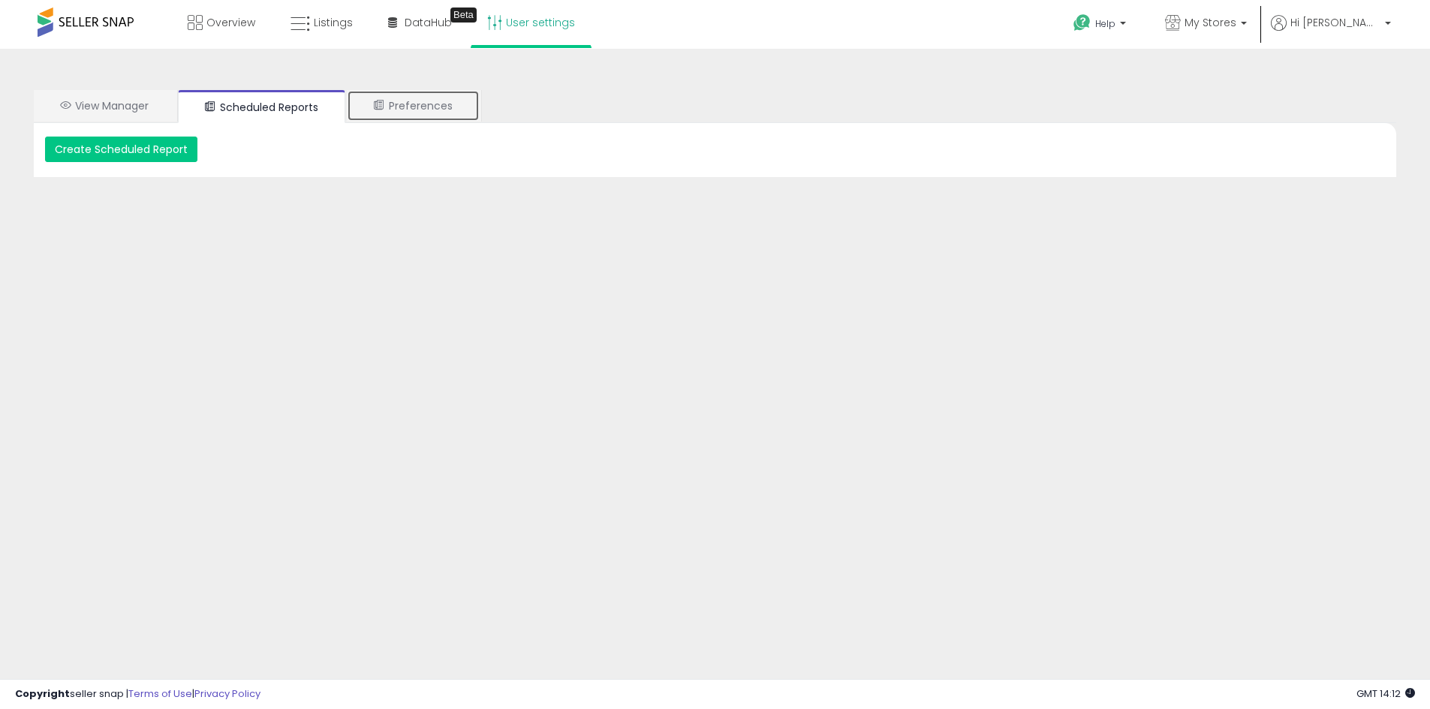
click at [440, 94] on link "Preferences" at bounding box center [413, 106] width 133 height 32
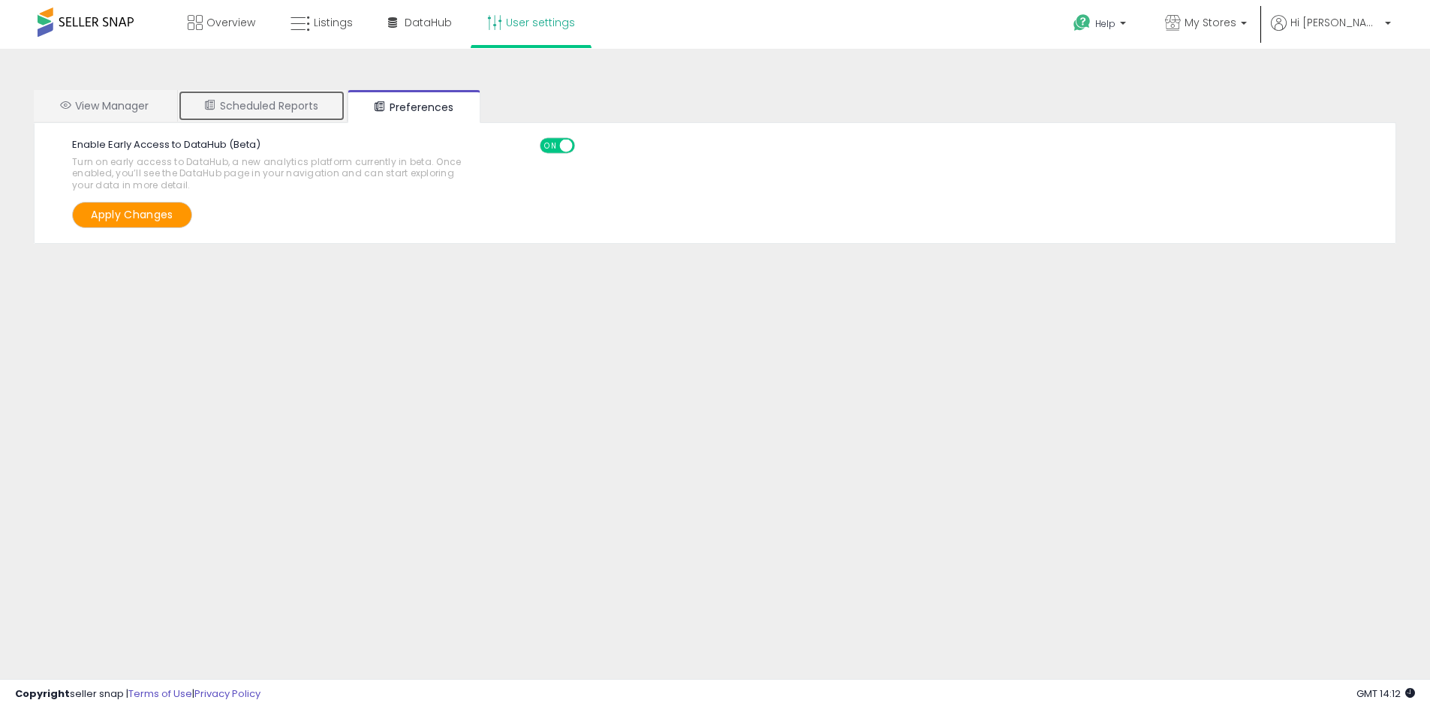
click at [220, 107] on link "Scheduled Reports" at bounding box center [261, 106] width 167 height 32
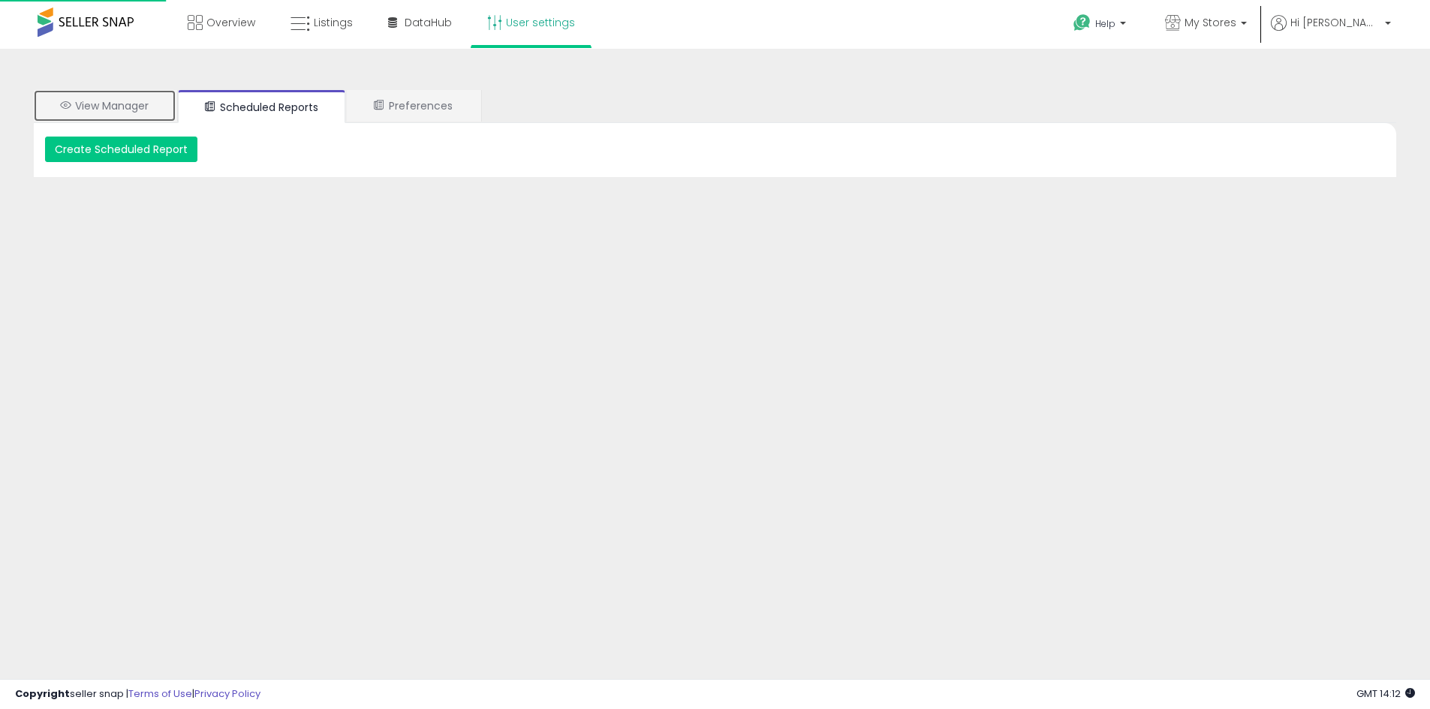
click at [116, 119] on link "View Manager" at bounding box center [105, 106] width 142 height 32
